Goal: Book appointment/travel/reservation

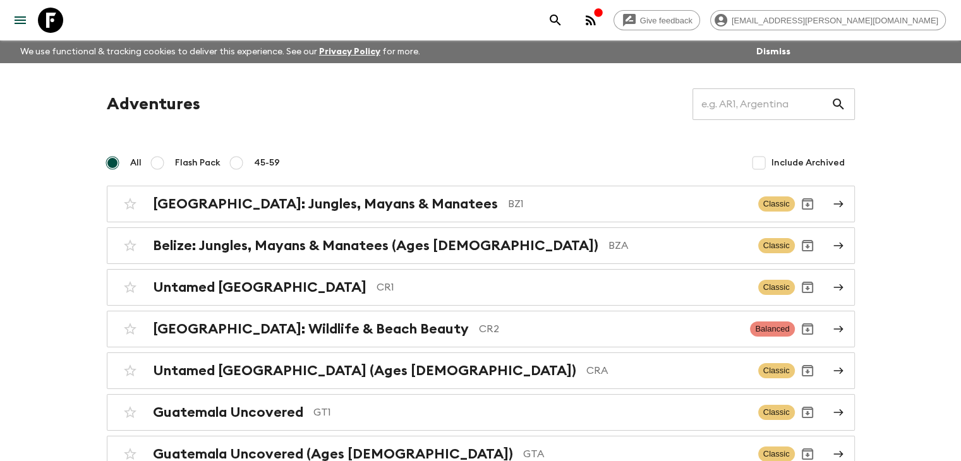
click at [343, 335] on h2 "[GEOGRAPHIC_DATA]: Wildlife & Beach Beauty" at bounding box center [311, 329] width 316 height 16
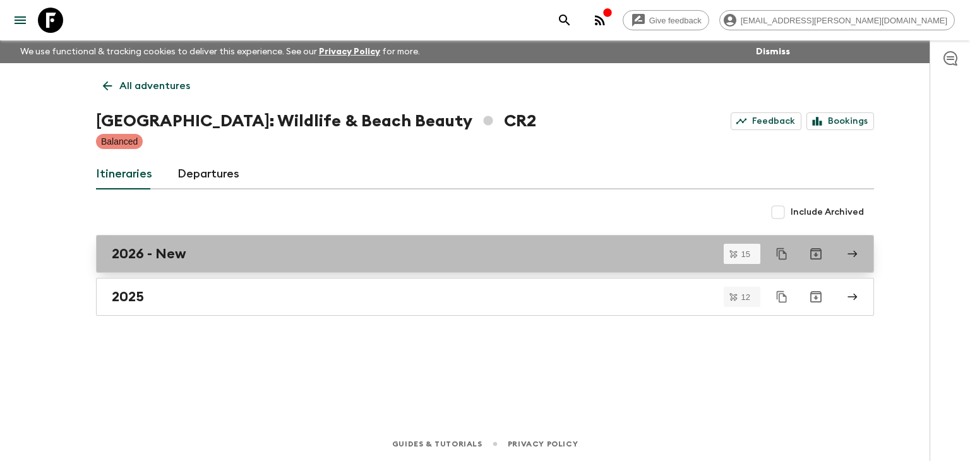
click at [153, 253] on h2 "2026 - New" at bounding box center [149, 254] width 75 height 16
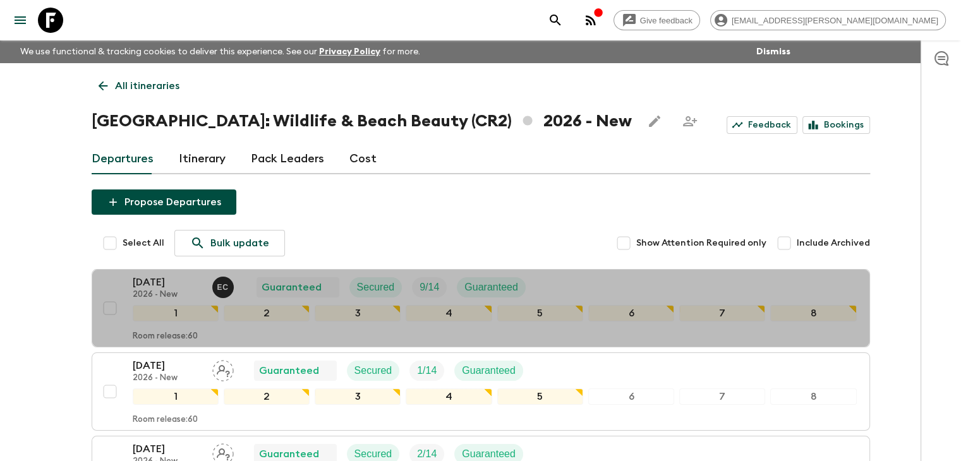
drag, startPoint x: 152, startPoint y: 281, endPoint x: 672, endPoint y: 213, distance: 524.3
click at [154, 277] on p "[DATE]" at bounding box center [167, 282] width 69 height 15
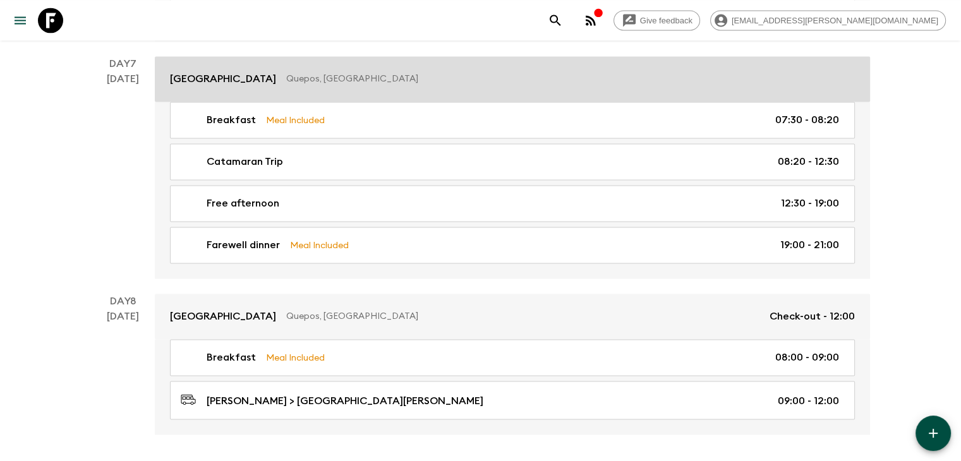
scroll to position [2022, 0]
